Goal: Find specific page/section: Find specific page/section

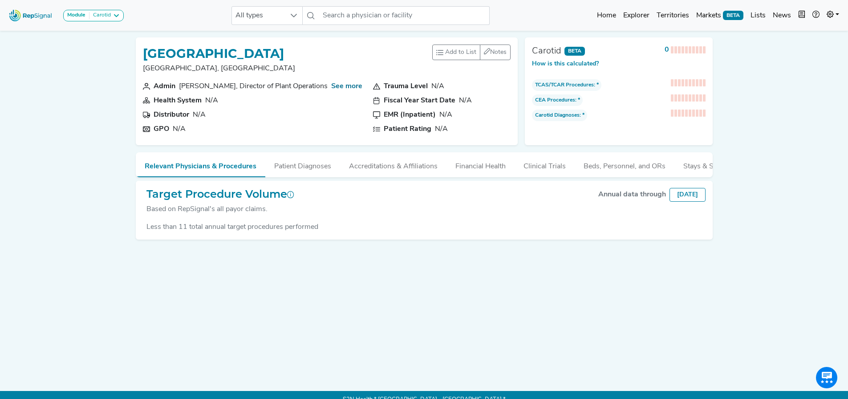
drag, startPoint x: 244, startPoint y: 52, endPoint x: 296, endPoint y: 52, distance: 51.2
click at [295, 52] on h1 "Spring Hill Regional Hospital" at bounding box center [219, 53] width 152 height 15
click at [302, 163] on button "Patient Diagnoses" at bounding box center [302, 164] width 75 height 24
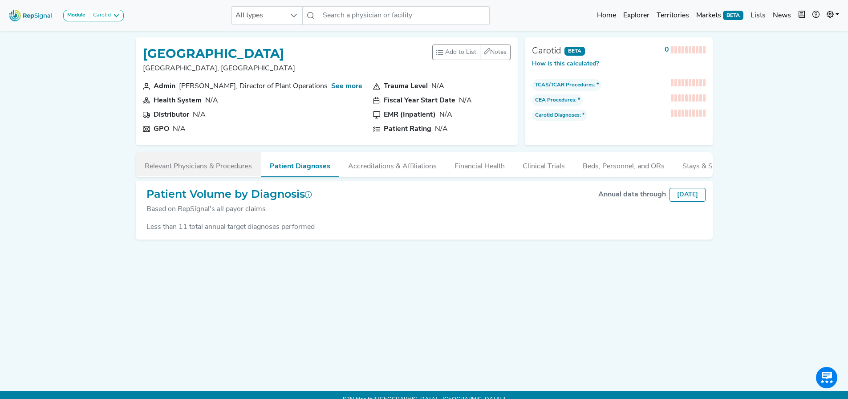
click at [232, 169] on button "Relevant Physicians & Procedures" at bounding box center [198, 164] width 125 height 24
